Goal: Task Accomplishment & Management: Manage account settings

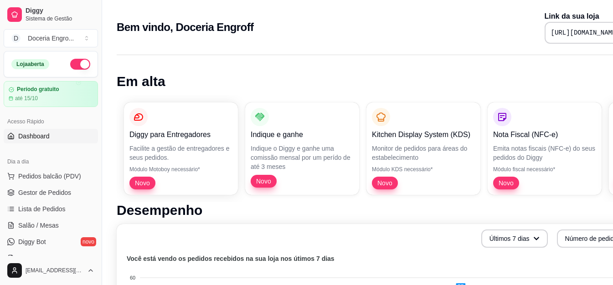
scroll to position [0, 44]
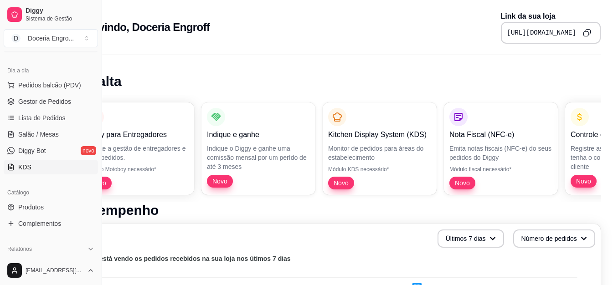
scroll to position [0, 0]
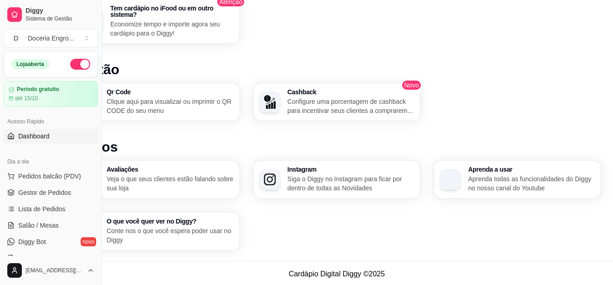
scroll to position [532, 44]
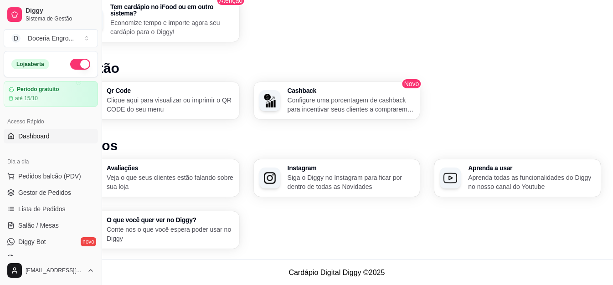
drag, startPoint x: 101, startPoint y: 47, endPoint x: 217, endPoint y: 54, distance: 115.9
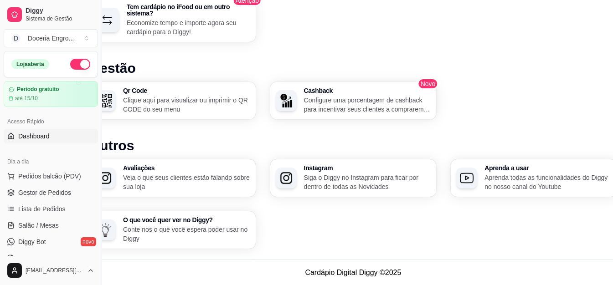
scroll to position [532, 0]
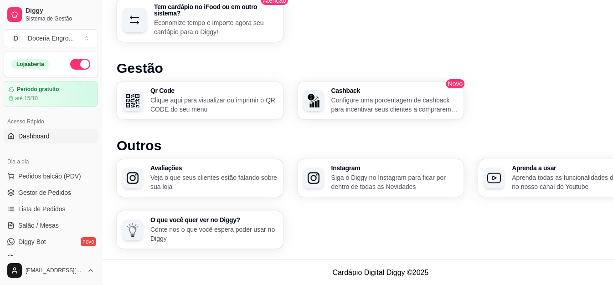
click at [367, 26] on div "Tem cardápio no iFood ou em outro sistema? Economize tempo e importe agora seu …" at bounding box center [380, 20] width 527 height 44
click at [50, 180] on span "Pedidos balcão (PDV)" at bounding box center [49, 176] width 63 height 9
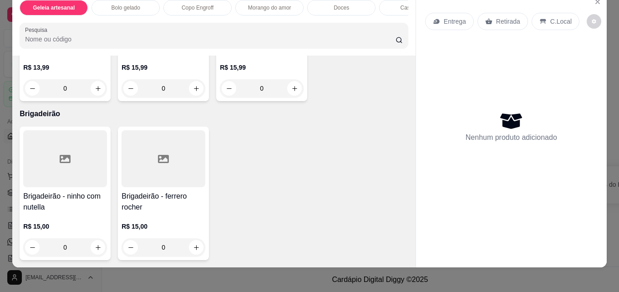
scroll to position [24, 0]
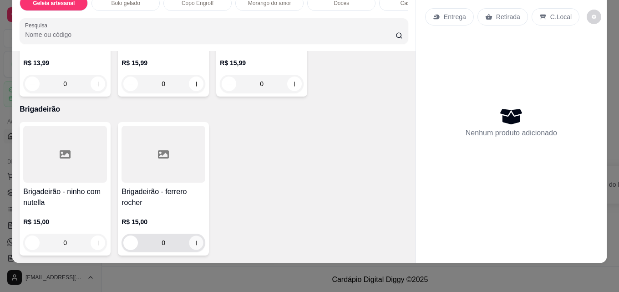
click at [196, 241] on button "increase-product-quantity" at bounding box center [196, 243] width 14 height 14
type input "1"
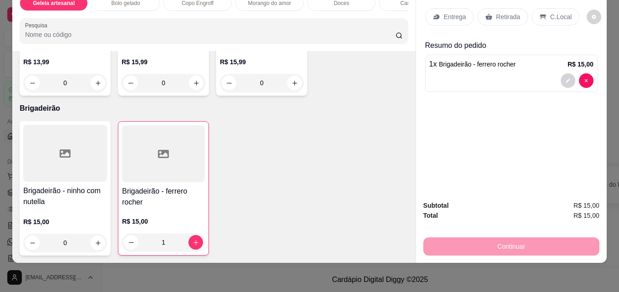
click at [504, 14] on p "Retirada" at bounding box center [508, 16] width 24 height 9
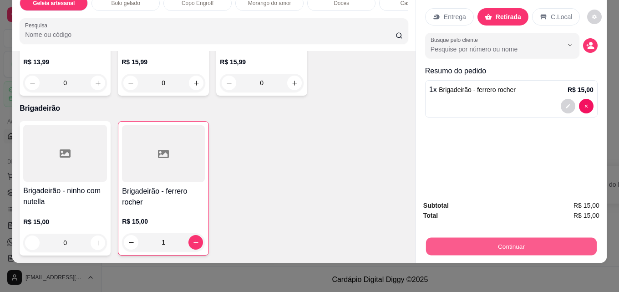
click at [494, 237] on button "Continuar" at bounding box center [511, 246] width 171 height 18
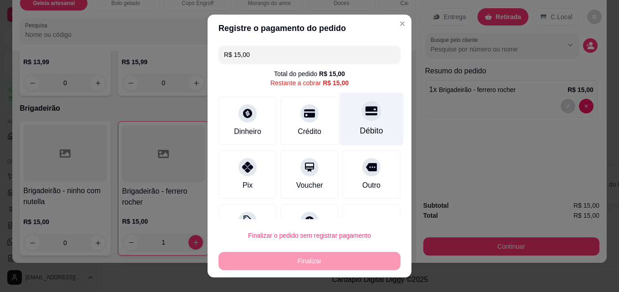
click at [366, 112] on icon at bounding box center [372, 111] width 12 height 9
type input "R$ 0,00"
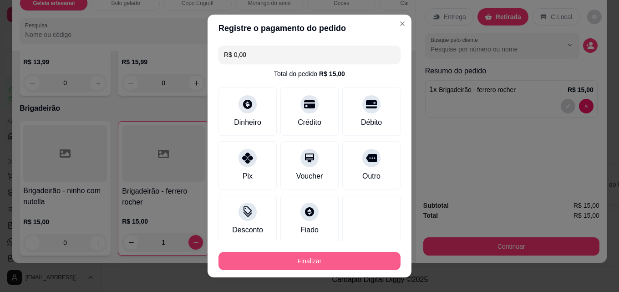
click at [362, 255] on button "Finalizar" at bounding box center [310, 261] width 182 height 18
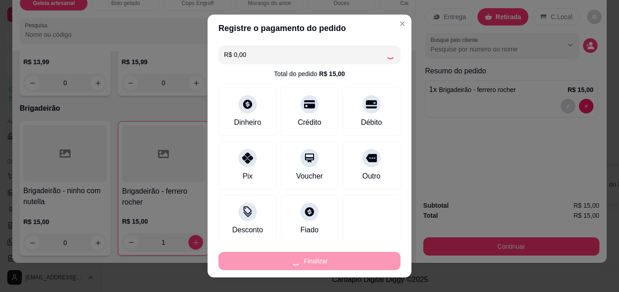
type input "0"
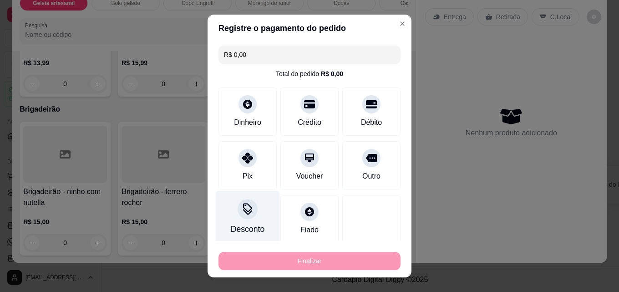
type input "-R$ 15,00"
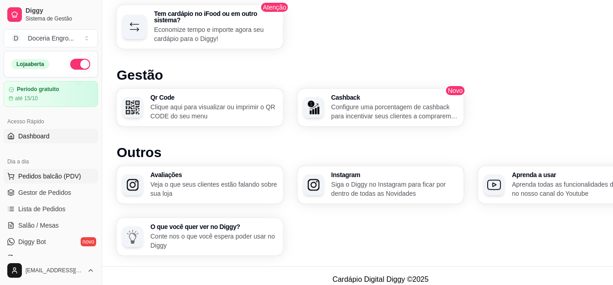
click at [61, 174] on span "Pedidos balcão (PDV)" at bounding box center [49, 176] width 63 height 9
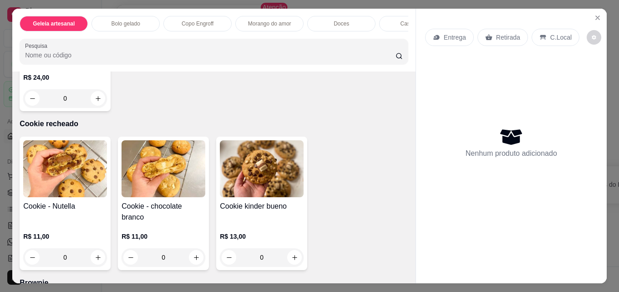
scroll to position [1594, 0]
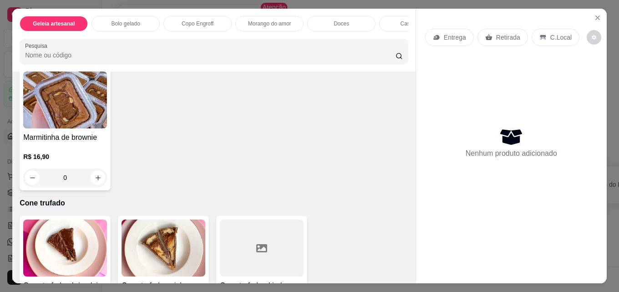
click at [95, 33] on icon "increase-product-quantity" at bounding box center [98, 29] width 7 height 7
type input "1"
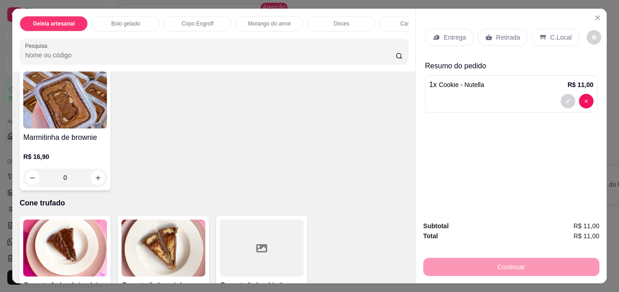
scroll to position [1594, 0]
click at [502, 34] on p "Retirada" at bounding box center [508, 37] width 24 height 9
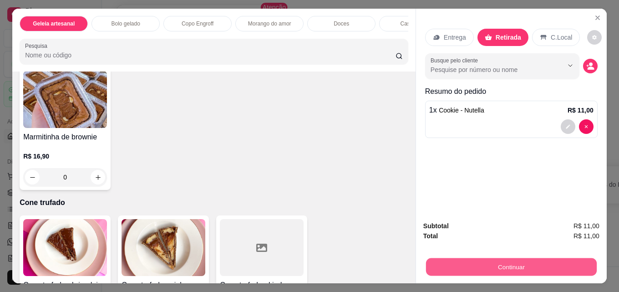
click at [526, 272] on button "Continuar" at bounding box center [511, 267] width 171 height 18
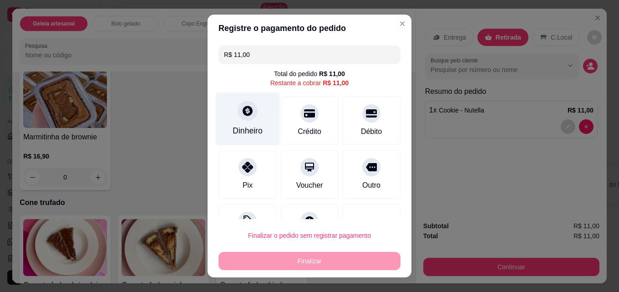
click at [245, 131] on div "Dinheiro" at bounding box center [248, 131] width 30 height 12
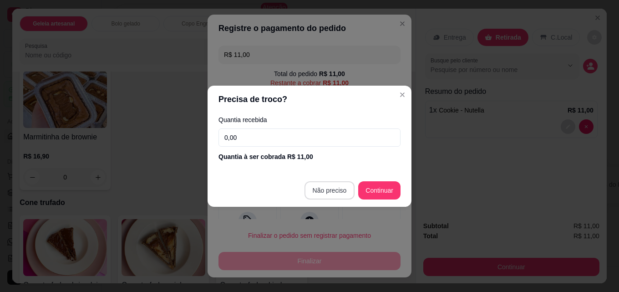
type input "R$ 0,00"
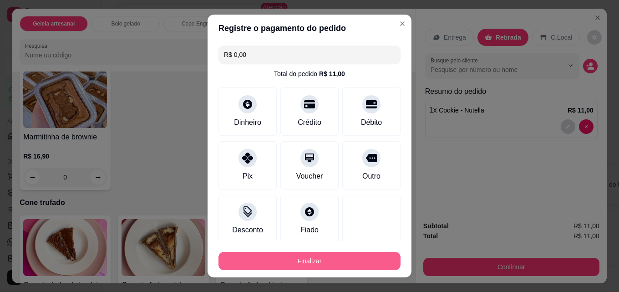
click at [309, 266] on button "Finalizar" at bounding box center [310, 261] width 182 height 18
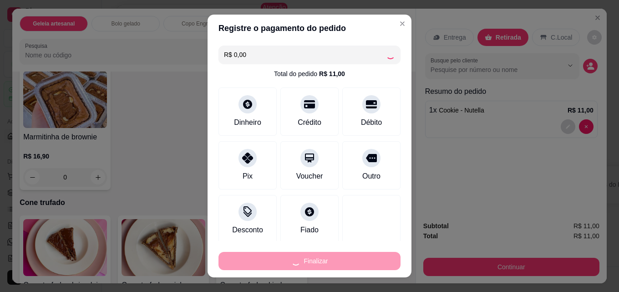
type input "0"
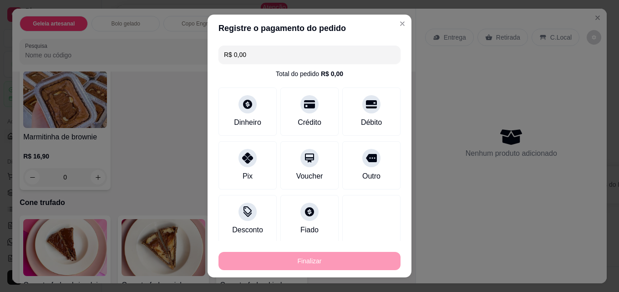
type input "-R$ 11,00"
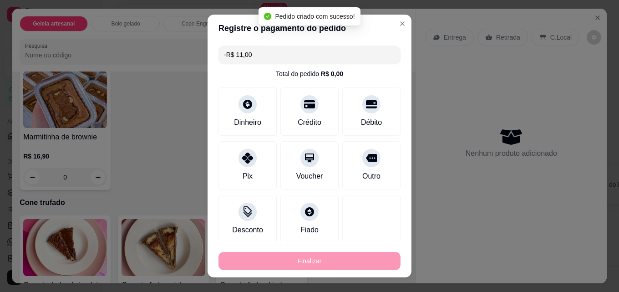
scroll to position [1594, 0]
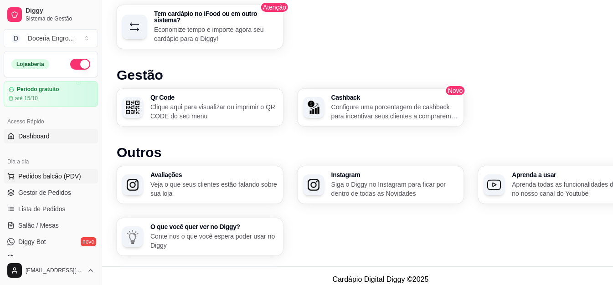
click at [72, 171] on button "Pedidos balcão (PDV)" at bounding box center [51, 176] width 94 height 15
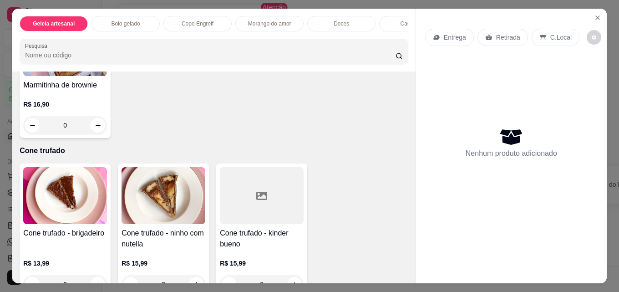
scroll to position [1640, 0]
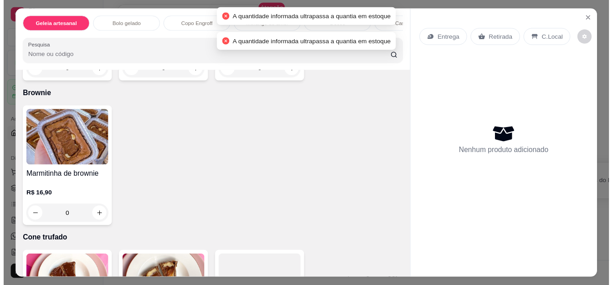
scroll to position [1548, 0]
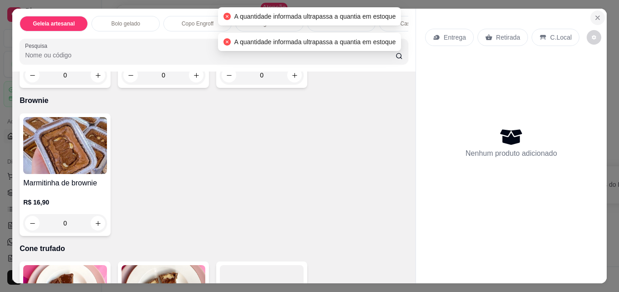
click at [591, 15] on button "Close" at bounding box center [598, 17] width 15 height 15
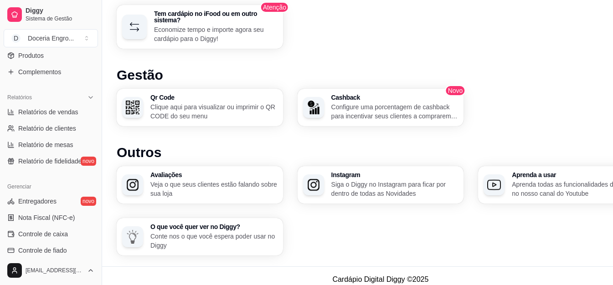
scroll to position [182, 0]
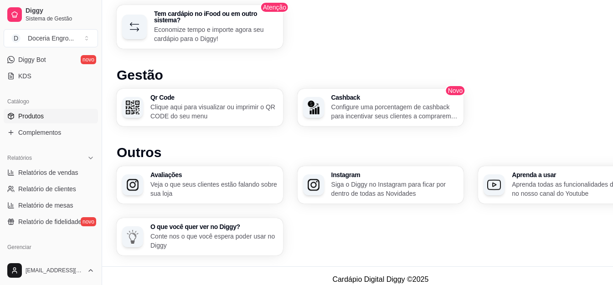
click at [50, 114] on link "Produtos" at bounding box center [51, 116] width 94 height 15
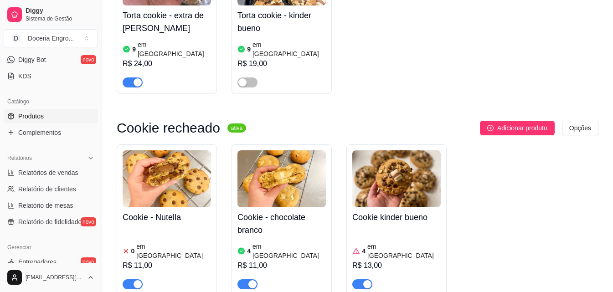
scroll to position [1913, 0]
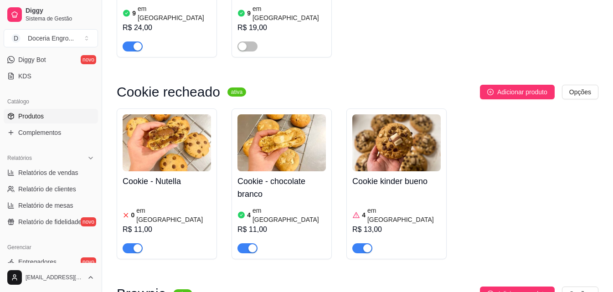
click at [178, 206] on div "0 em [GEOGRAPHIC_DATA]" at bounding box center [167, 215] width 88 height 18
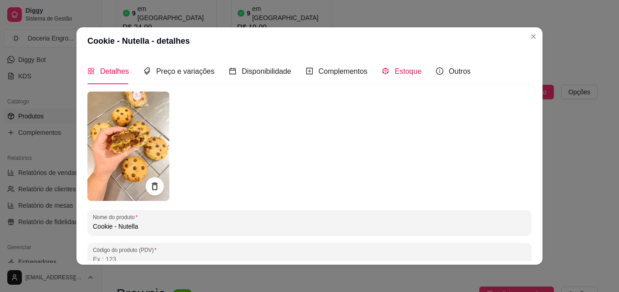
click at [388, 73] on div "Estoque" at bounding box center [402, 71] width 40 height 11
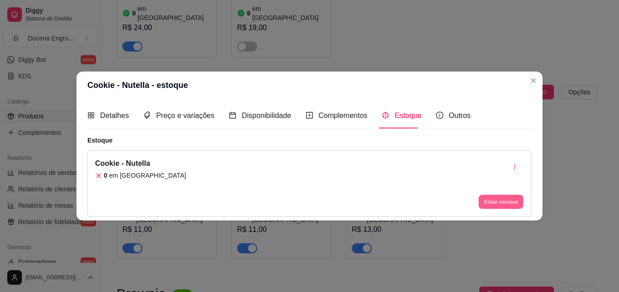
click at [516, 204] on button "Editar estoque" at bounding box center [501, 202] width 45 height 14
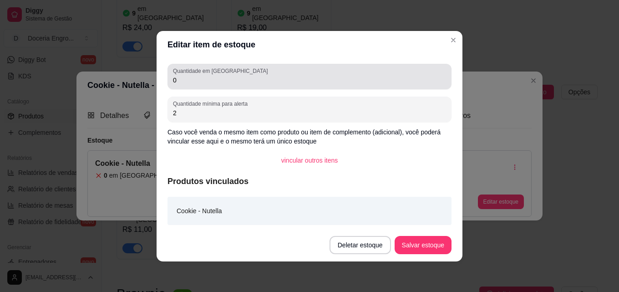
click at [216, 87] on div "Quantidade em estoque 0" at bounding box center [310, 77] width 284 height 26
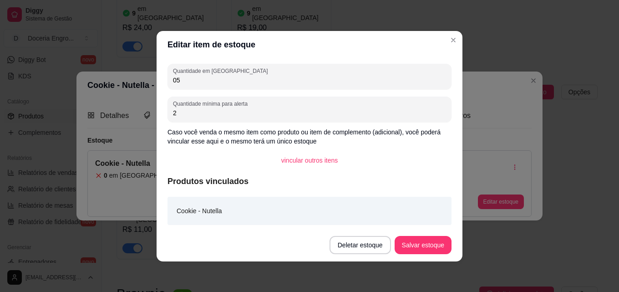
type input "05"
click at [432, 239] on button "Salvar estoque" at bounding box center [423, 245] width 57 height 18
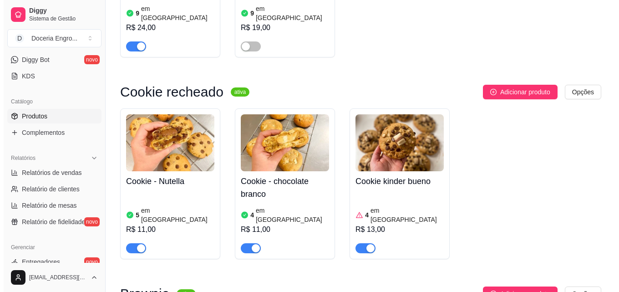
scroll to position [0, 0]
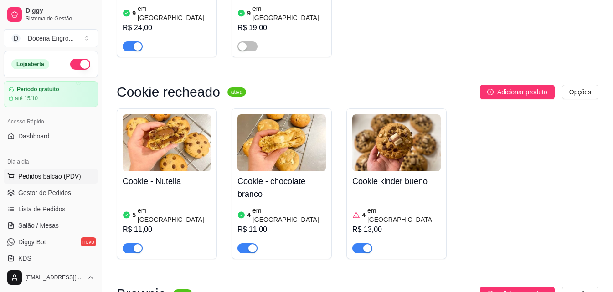
click at [55, 174] on span "Pedidos balcão (PDV)" at bounding box center [49, 176] width 63 height 9
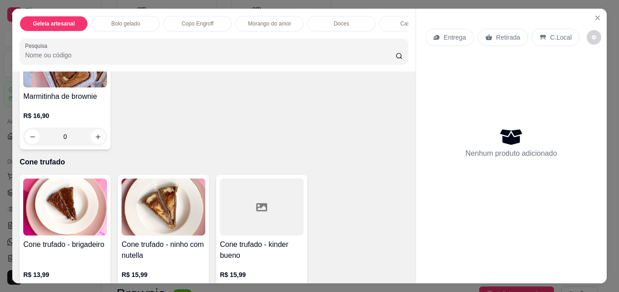
scroll to position [1640, 0]
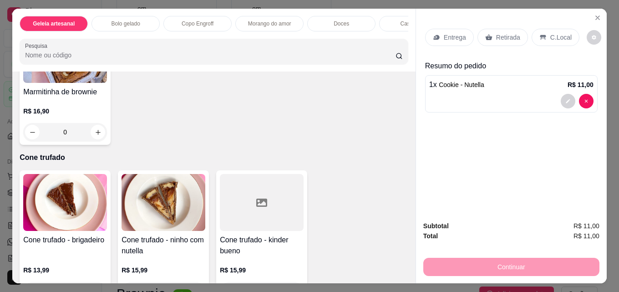
scroll to position [1640, 0]
type input "2"
click at [490, 38] on div "Retirada" at bounding box center [503, 37] width 51 height 17
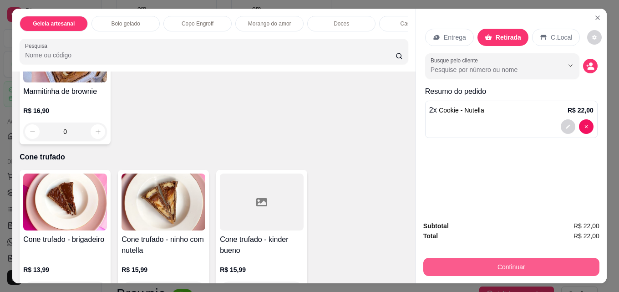
click at [490, 268] on button "Continuar" at bounding box center [512, 267] width 176 height 18
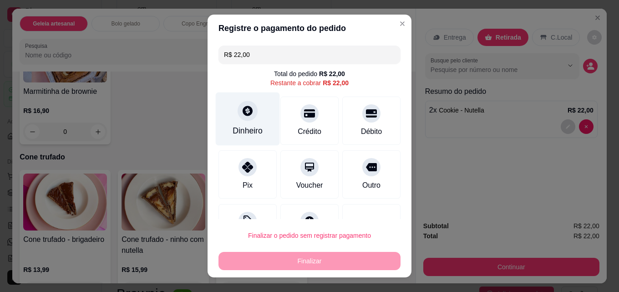
click at [254, 117] on div "Dinheiro" at bounding box center [248, 118] width 64 height 53
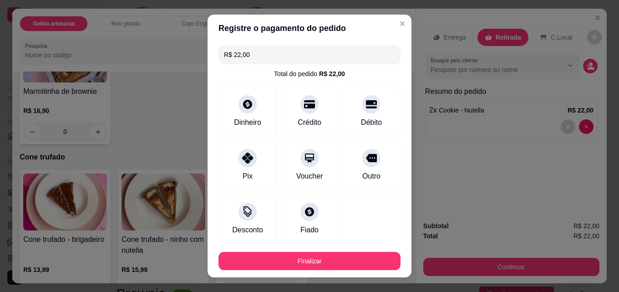
type input "R$ 0,00"
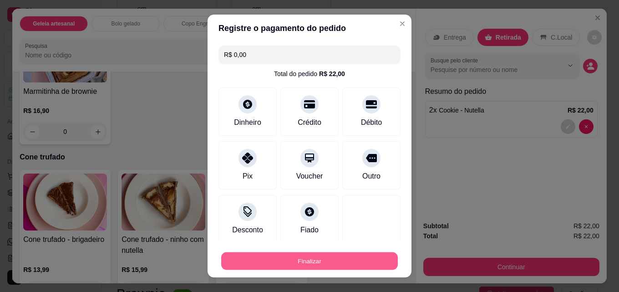
click at [329, 264] on button "Finalizar" at bounding box center [309, 261] width 177 height 18
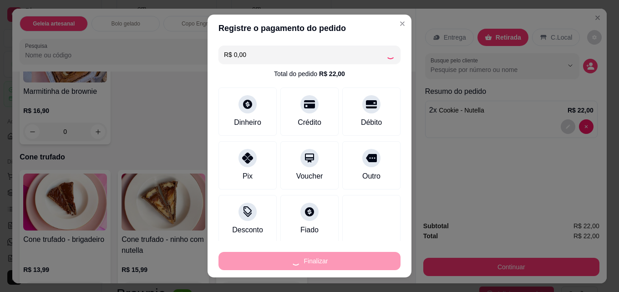
type input "0"
type input "-R$ 22,00"
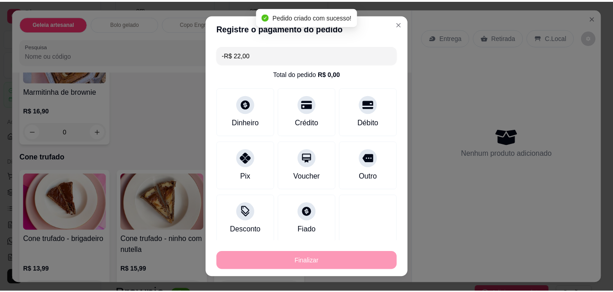
scroll to position [1640, 0]
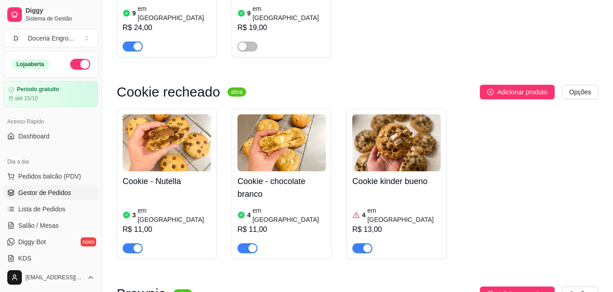
click at [44, 190] on span "Gestor de Pedidos" at bounding box center [44, 192] width 53 height 9
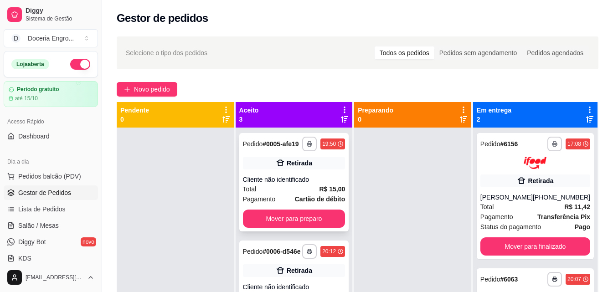
scroll to position [46, 0]
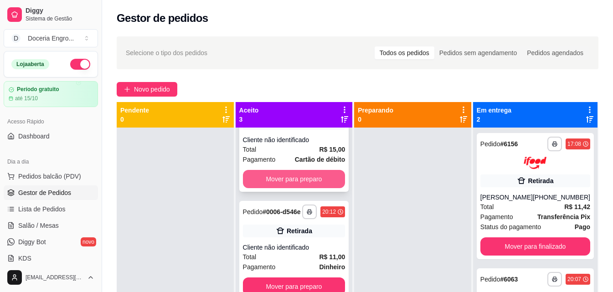
click at [301, 186] on button "Mover para preparo" at bounding box center [294, 179] width 102 height 18
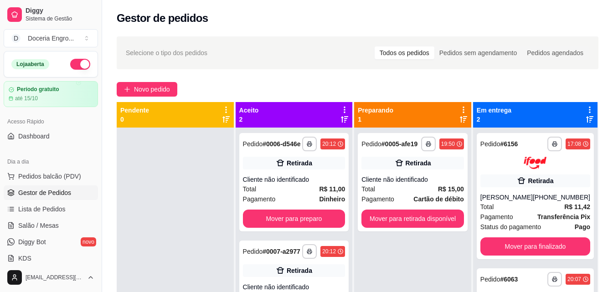
scroll to position [0, 0]
click at [308, 220] on button "Mover para preparo" at bounding box center [293, 219] width 99 height 18
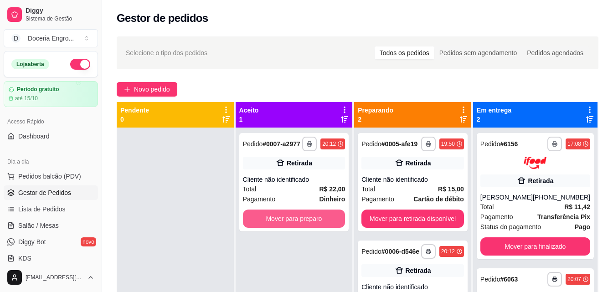
click at [308, 220] on button "Mover para preparo" at bounding box center [294, 218] width 102 height 18
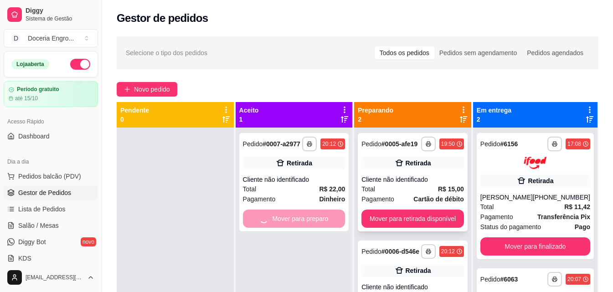
scroll to position [26, 0]
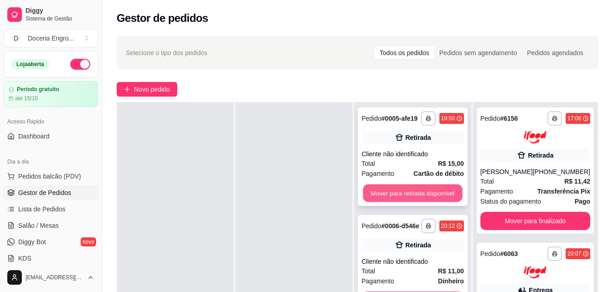
click at [429, 192] on button "Mover para retirada disponível" at bounding box center [412, 193] width 99 height 18
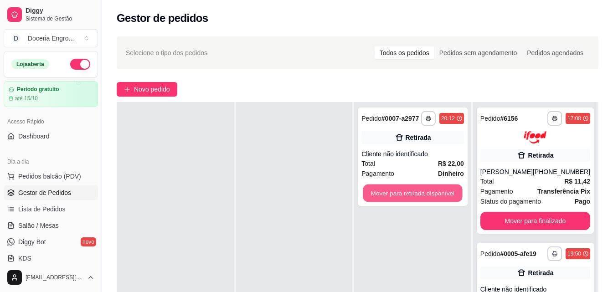
click at [429, 192] on button "Mover para retirada disponível" at bounding box center [412, 193] width 99 height 18
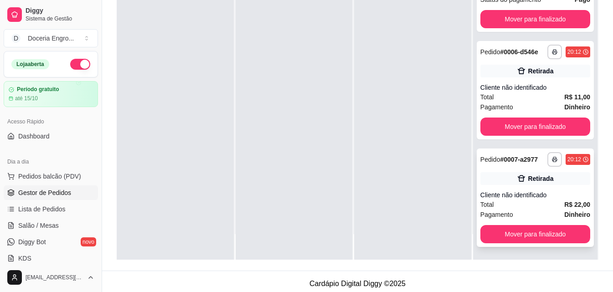
scroll to position [139, 0]
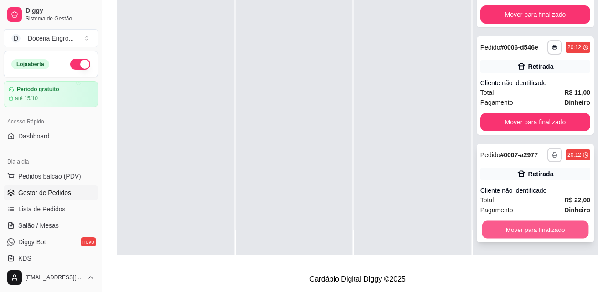
click at [529, 232] on button "Mover para finalizado" at bounding box center [534, 230] width 107 height 18
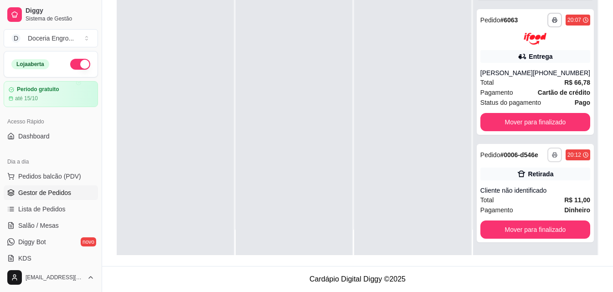
scroll to position [226, 0]
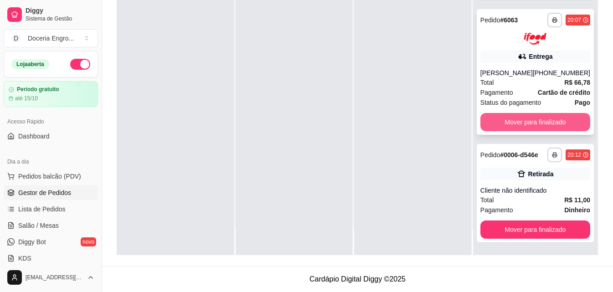
click at [536, 122] on button "Mover para finalizado" at bounding box center [535, 122] width 110 height 18
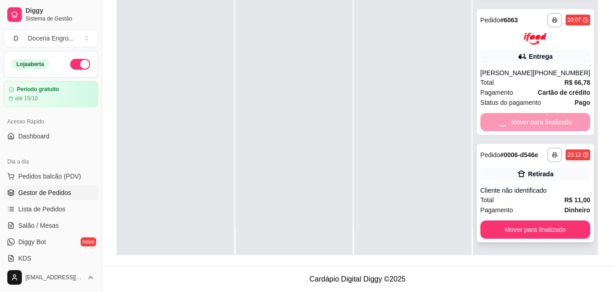
scroll to position [91, 0]
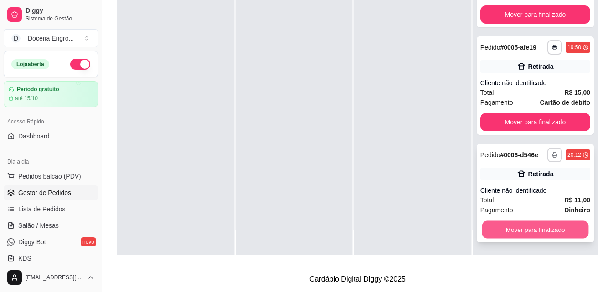
click at [527, 233] on button "Mover para finalizado" at bounding box center [534, 229] width 107 height 18
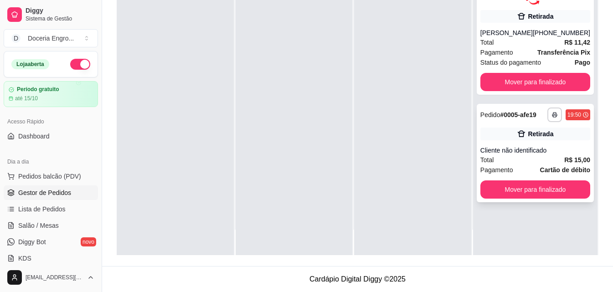
scroll to position [0, 0]
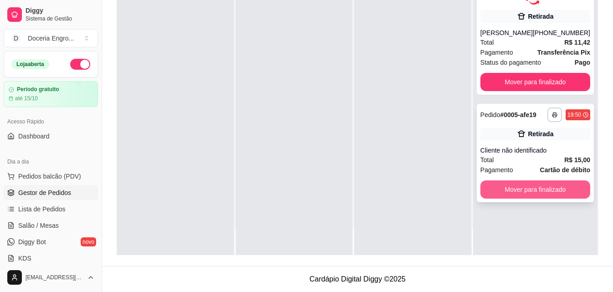
click at [526, 194] on button "Mover para finalizado" at bounding box center [535, 189] width 110 height 18
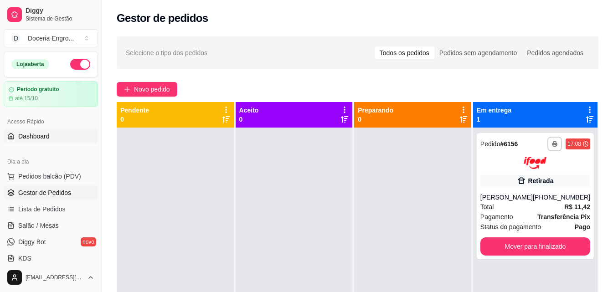
click at [42, 139] on span "Dashboard" at bounding box center [33, 136] width 31 height 9
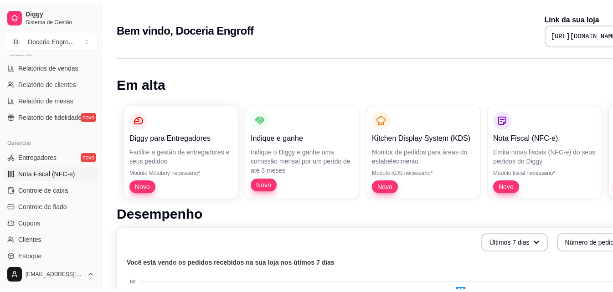
scroll to position [319, 0]
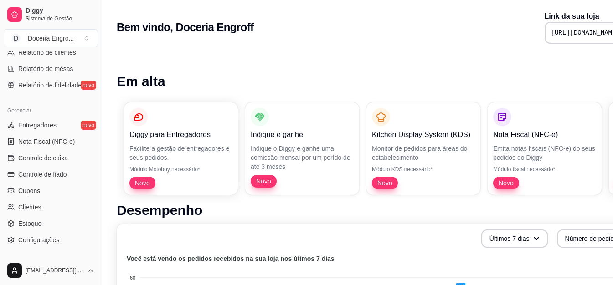
click at [67, 165] on ul "Entregadores novo Nota Fiscal (NFC-e) Controle de caixa Controle de fiado Cupon…" at bounding box center [51, 182] width 94 height 129
click at [66, 162] on span "Controle de caixa" at bounding box center [43, 157] width 50 height 9
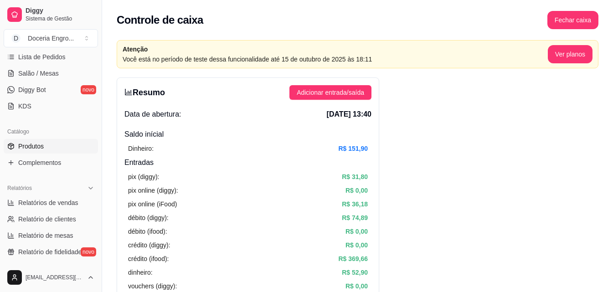
scroll to position [137, 0]
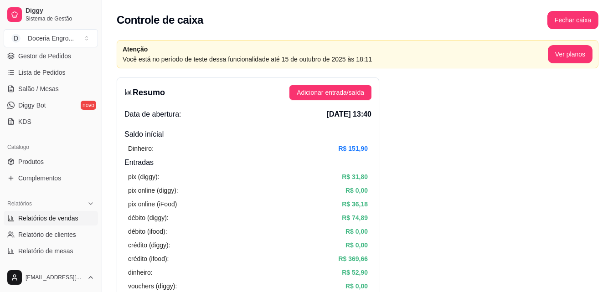
click at [63, 223] on link "Relatórios de vendas" at bounding box center [51, 218] width 94 height 15
select select "ALL"
select select "0"
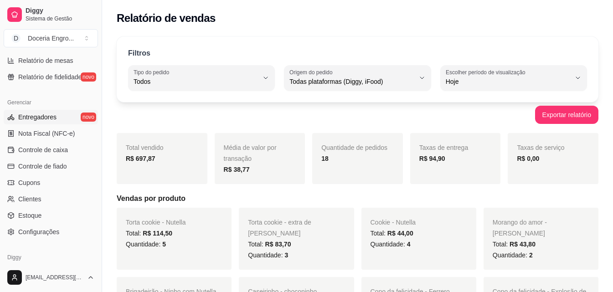
scroll to position [363, 0]
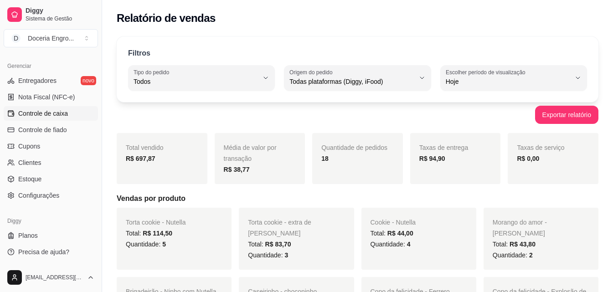
click at [65, 112] on span "Controle de caixa" at bounding box center [43, 113] width 50 height 9
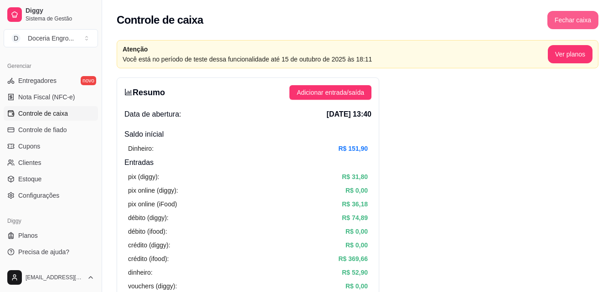
click at [579, 27] on button "Fechar caixa" at bounding box center [572, 20] width 51 height 18
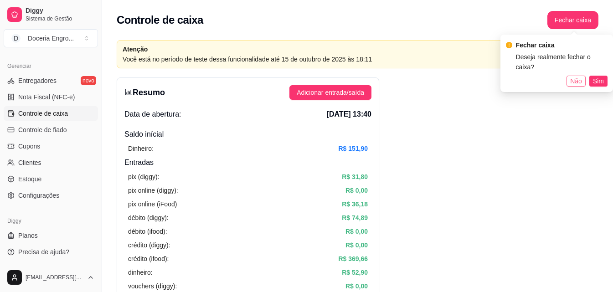
click at [580, 76] on span "Não" at bounding box center [576, 81] width 12 height 10
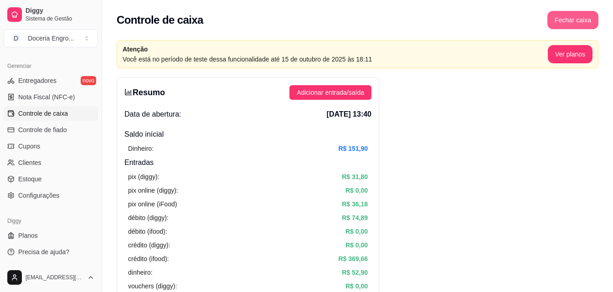
click at [564, 15] on button "Fechar caixa" at bounding box center [572, 20] width 51 height 18
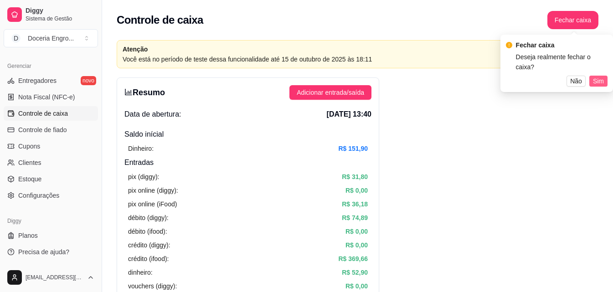
click at [590, 76] on button "Sim" at bounding box center [598, 81] width 18 height 11
